Goal: Communication & Community: Answer question/provide support

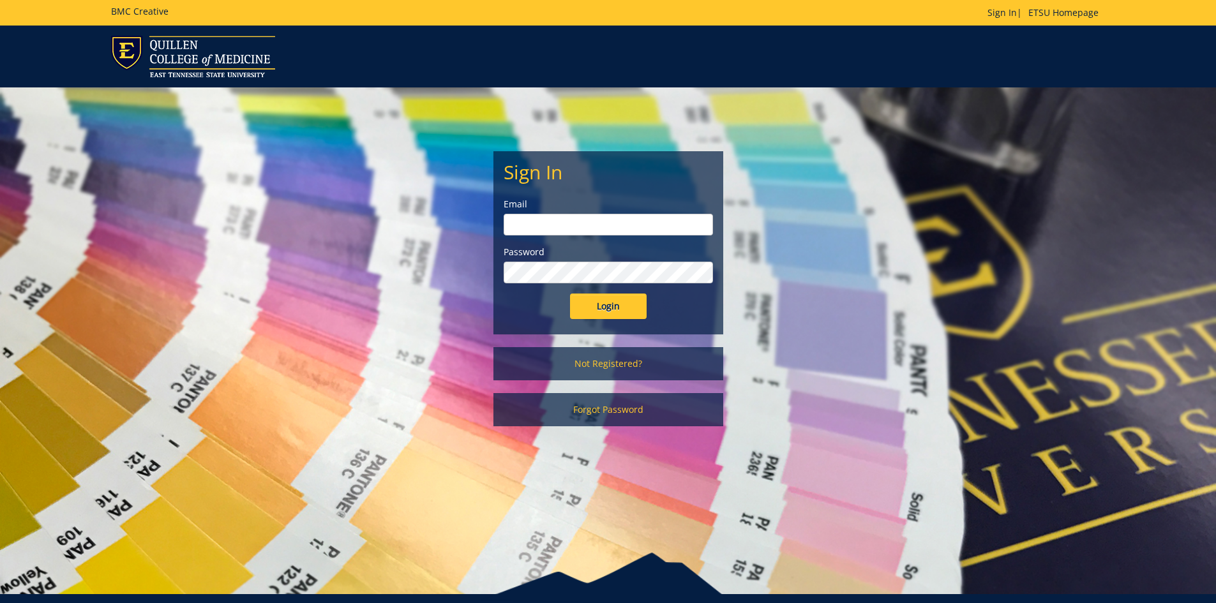
type input "[EMAIL_ADDRESS][DOMAIN_NAME]"
click at [608, 305] on input "Login" at bounding box center [608, 307] width 77 height 26
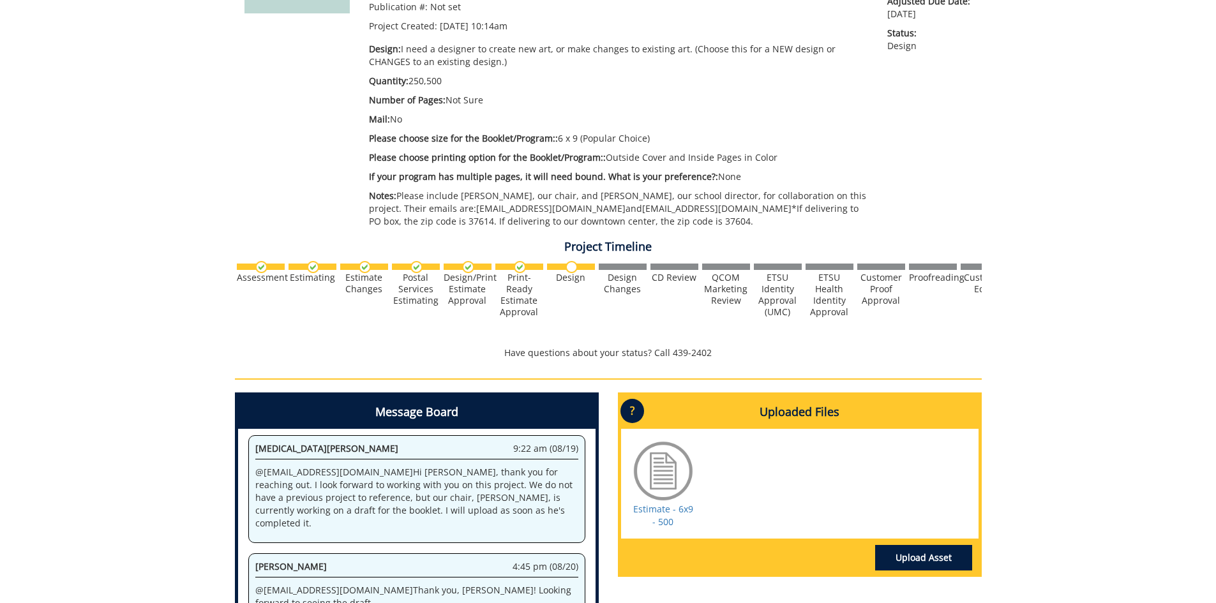
scroll to position [484, 0]
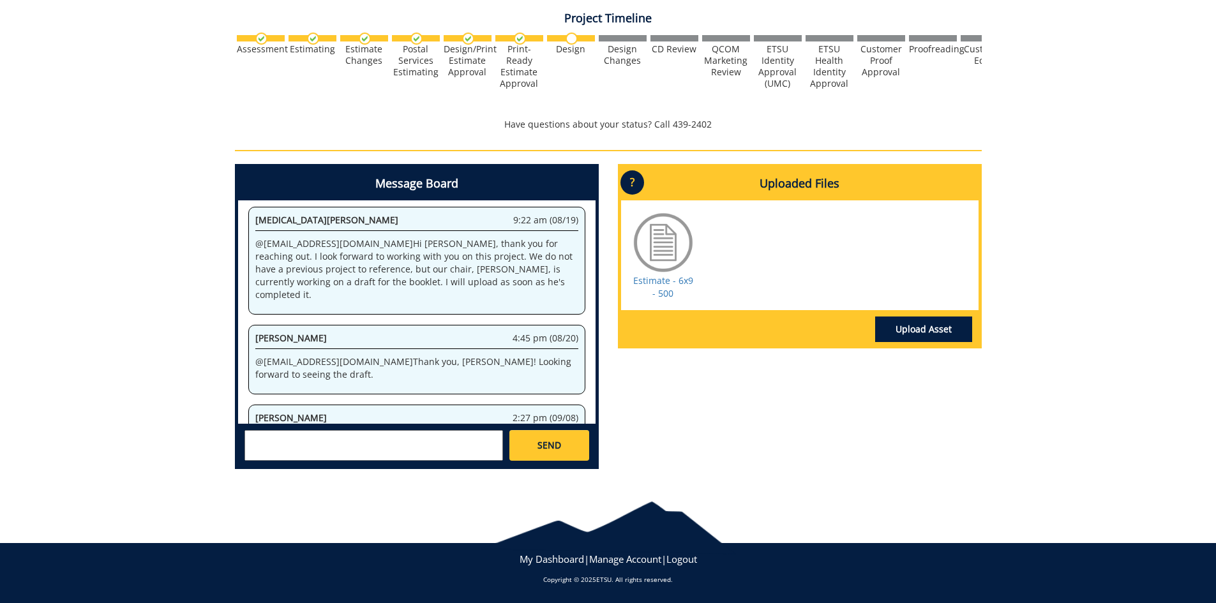
click at [425, 438] on textarea at bounding box center [374, 445] width 259 height 31
click at [336, 457] on small "[EMAIL_ADDRESS][DOMAIN_NAME]" at bounding box center [399, 456] width 127 height 10
type textarea "@[EMAIL_ADDRESS][DOMAIN_NAME] No, we want to proceed I am just waiting to meet …"
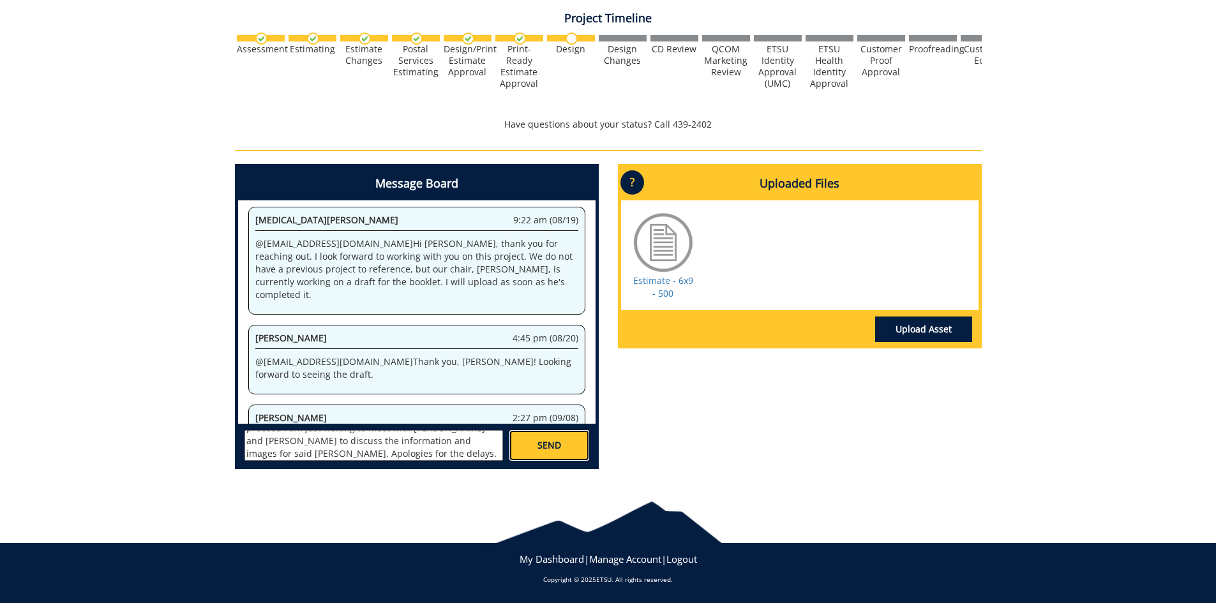
click at [568, 438] on link "SEND" at bounding box center [548, 445] width 79 height 31
